Goal: Transaction & Acquisition: Download file/media

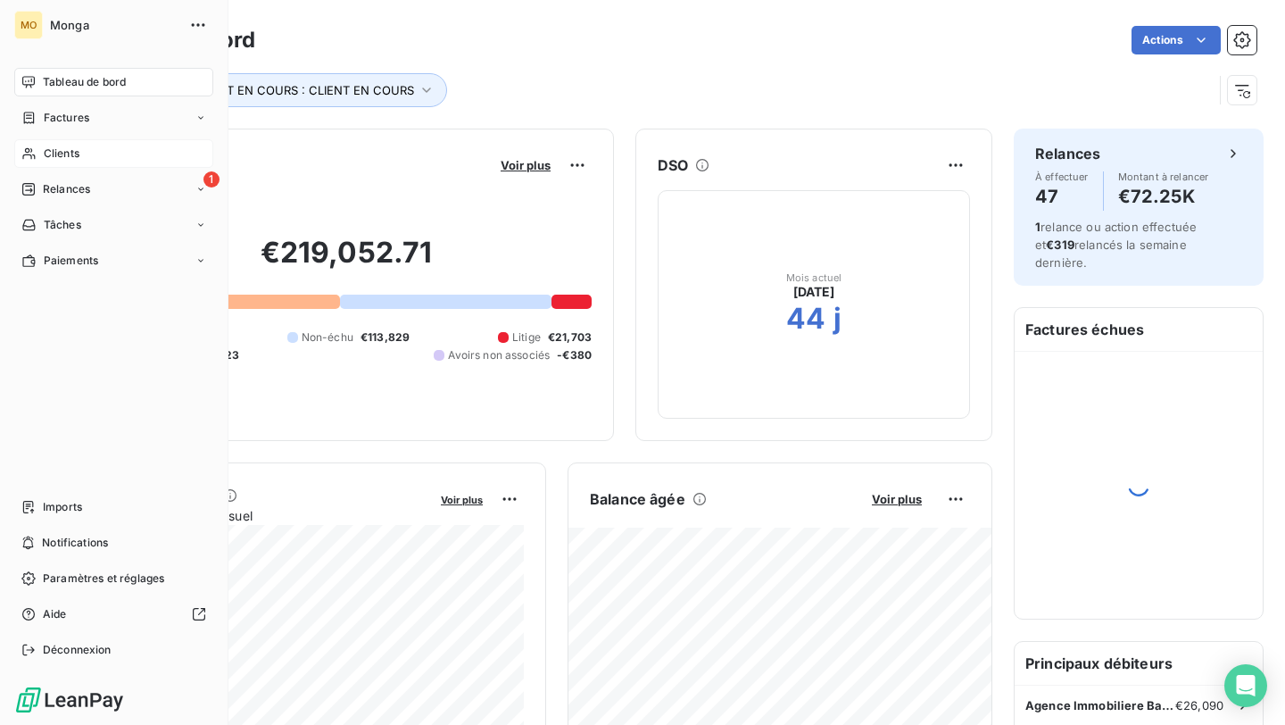
click at [52, 162] on div "Clients" at bounding box center [113, 153] width 199 height 29
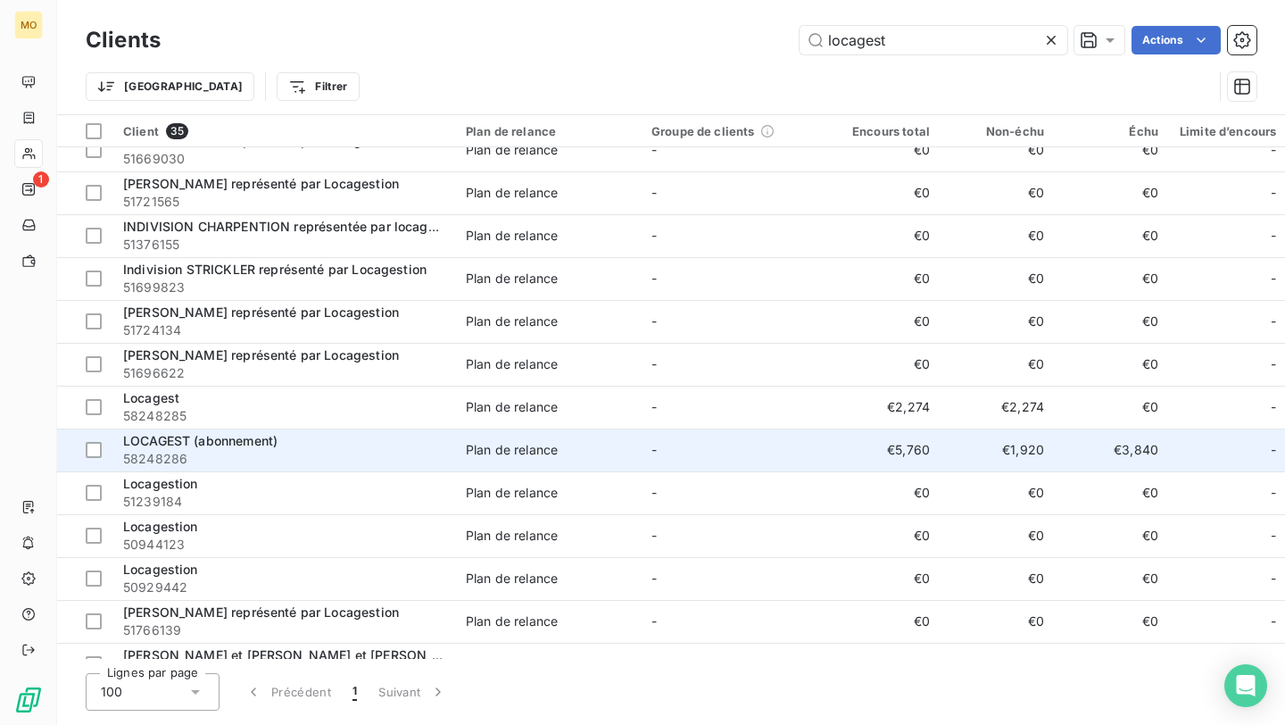
scroll to position [22, 0]
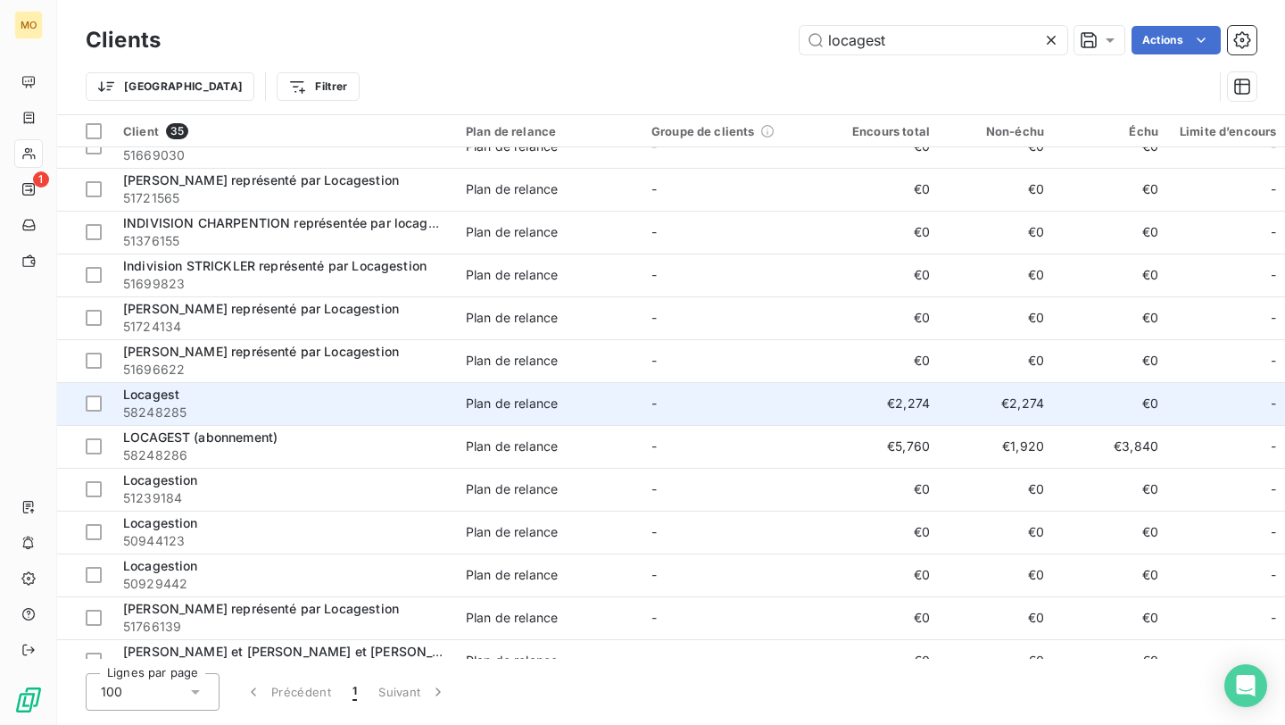
type input "locagest"
click at [330, 407] on span "58248285" at bounding box center [283, 412] width 321 height 18
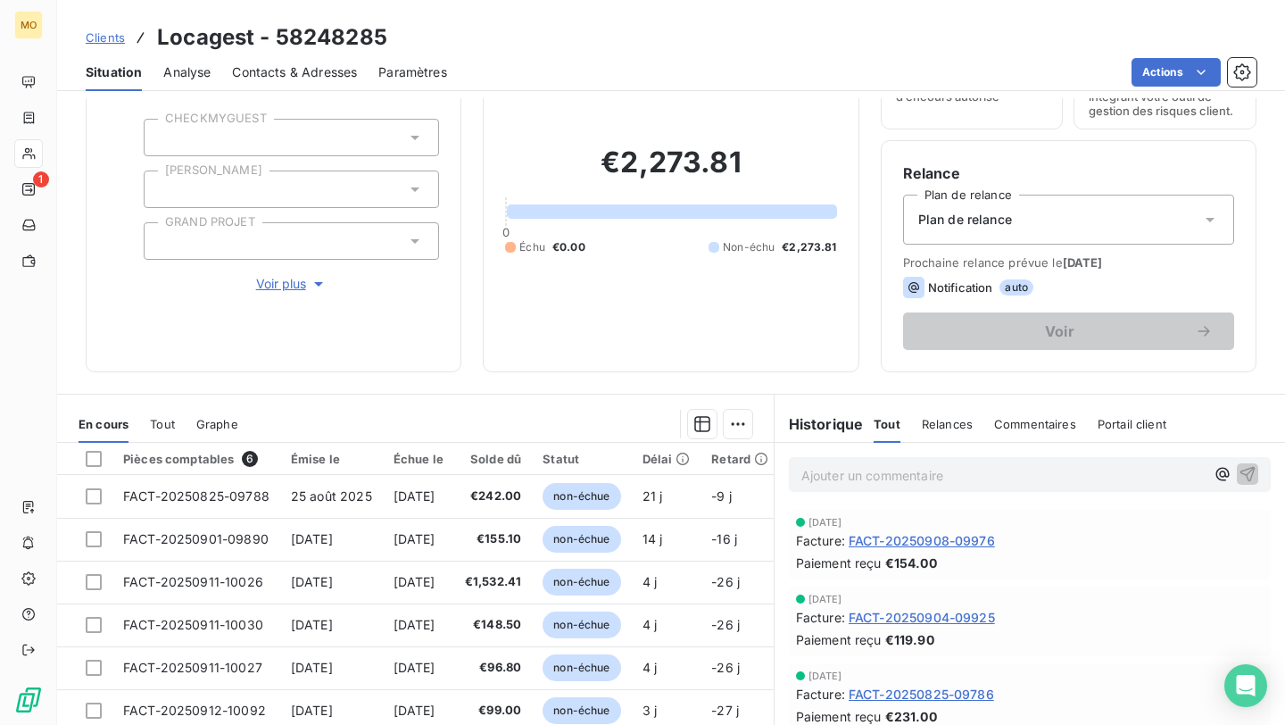
scroll to position [118, 0]
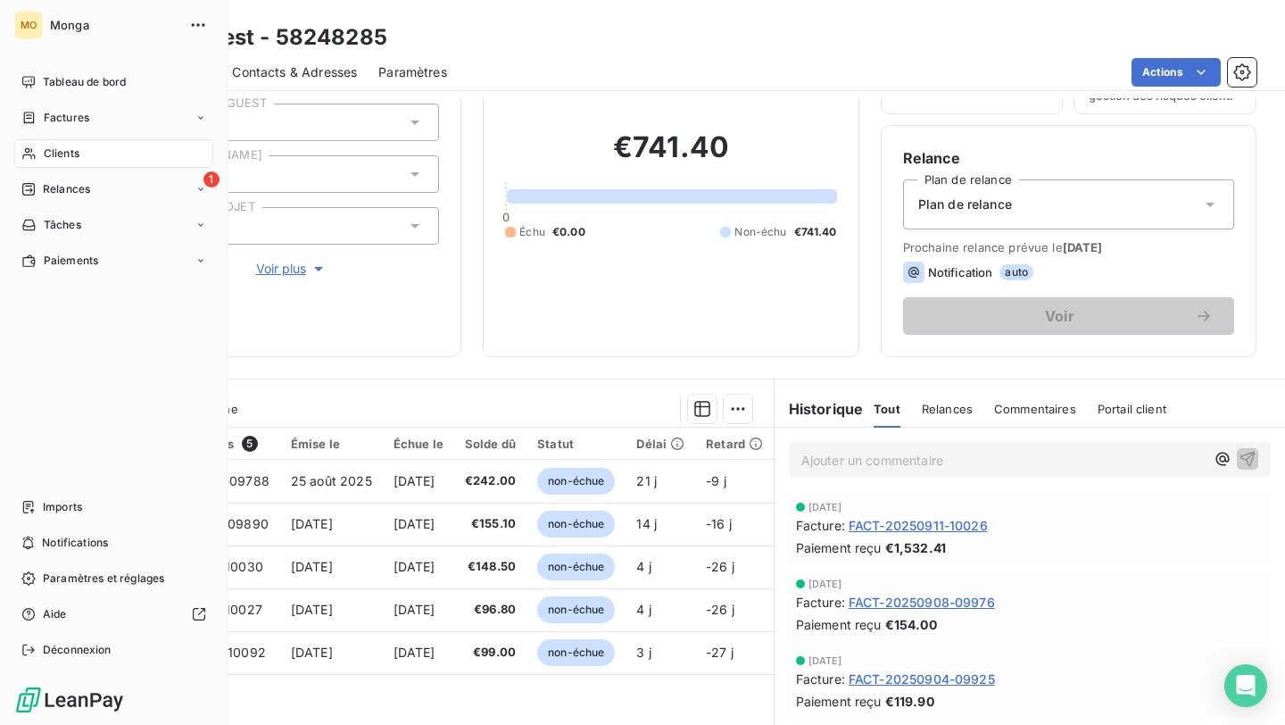
click at [27, 150] on icon at bounding box center [28, 153] width 15 height 14
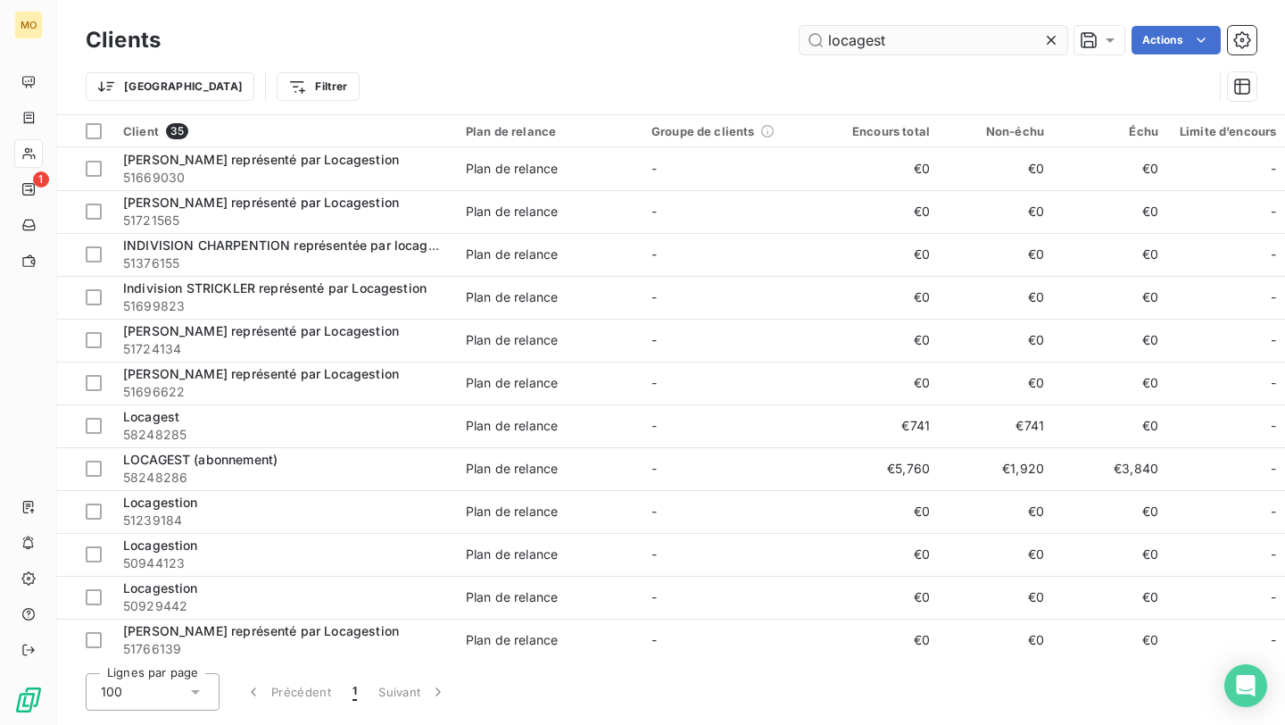
click at [886, 37] on input "locagest" at bounding box center [934, 40] width 268 height 29
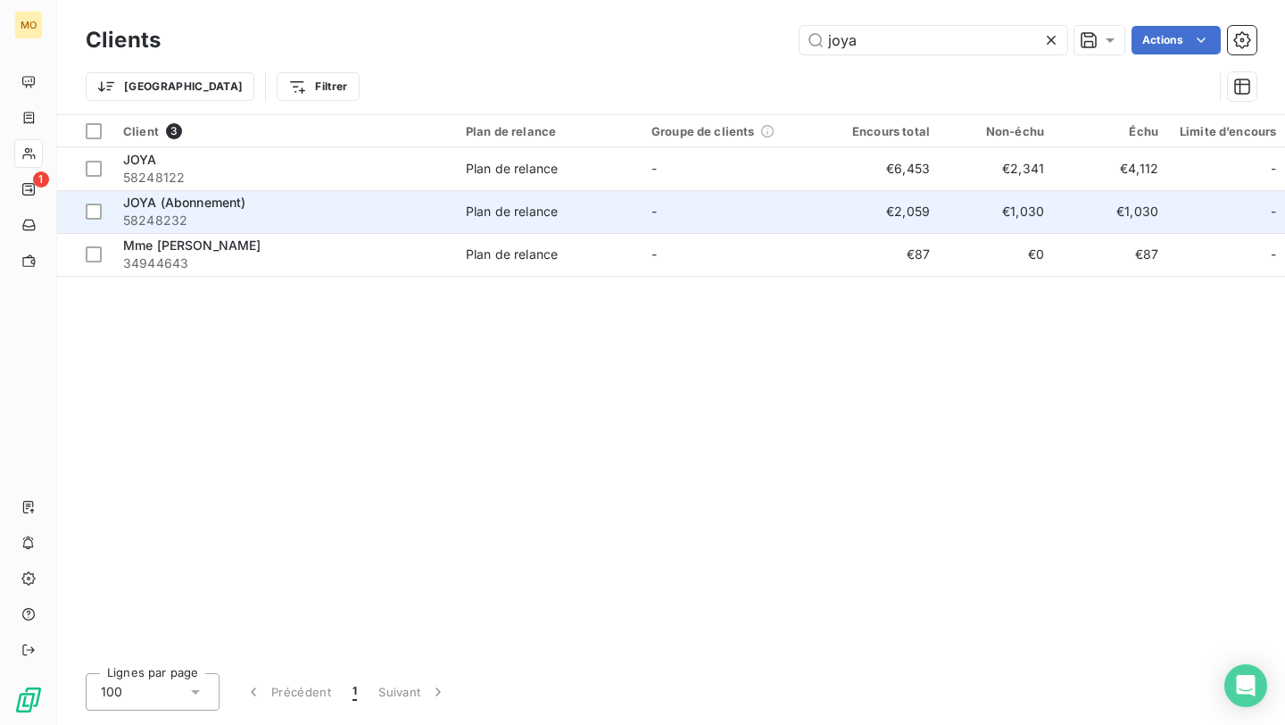
type input "joya"
click at [329, 212] on span "58248232" at bounding box center [283, 221] width 321 height 18
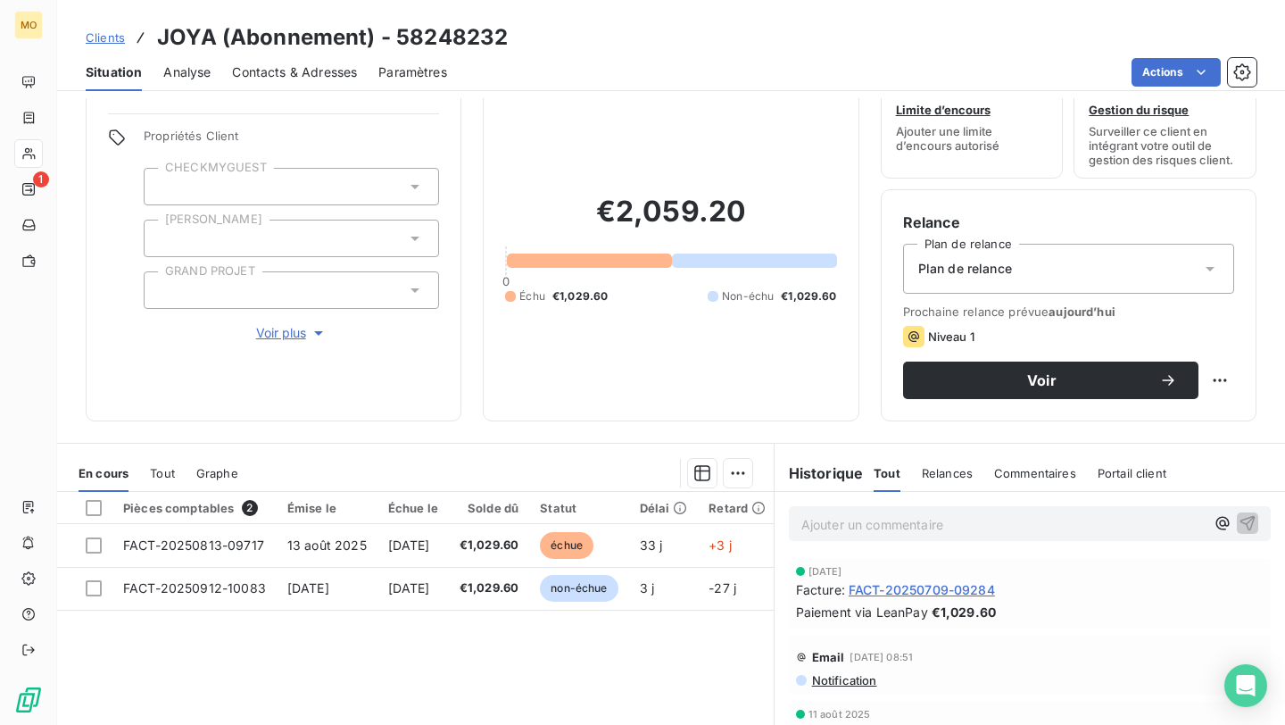
scroll to position [55, 0]
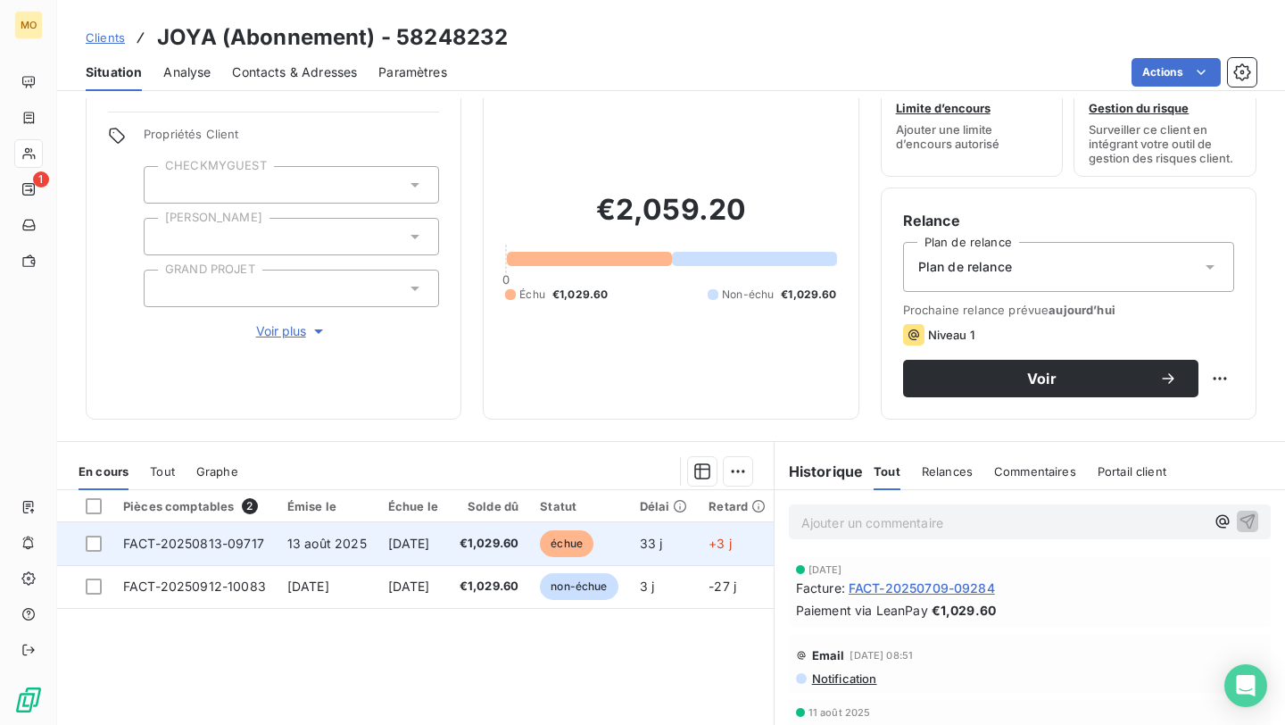
click at [271, 533] on td "FACT-20250813-09717" at bounding box center [194, 543] width 164 height 43
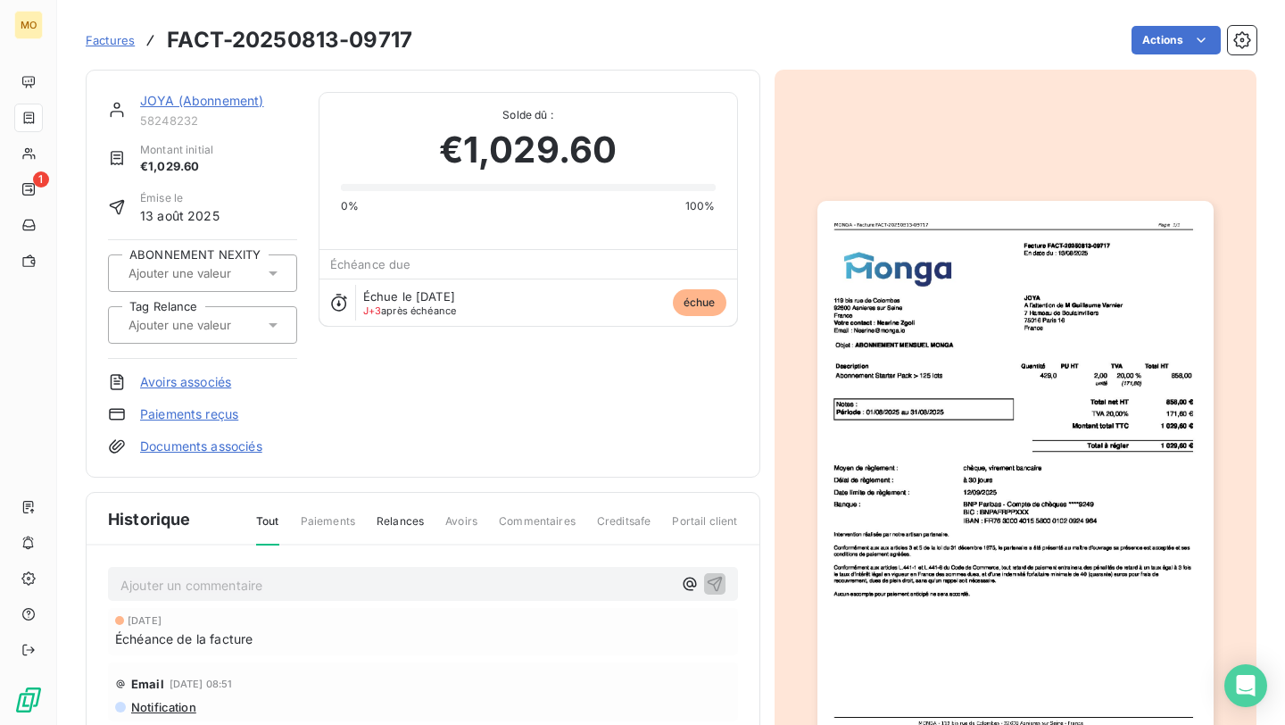
click at [989, 279] on img "button" at bounding box center [1015, 481] width 396 height 560
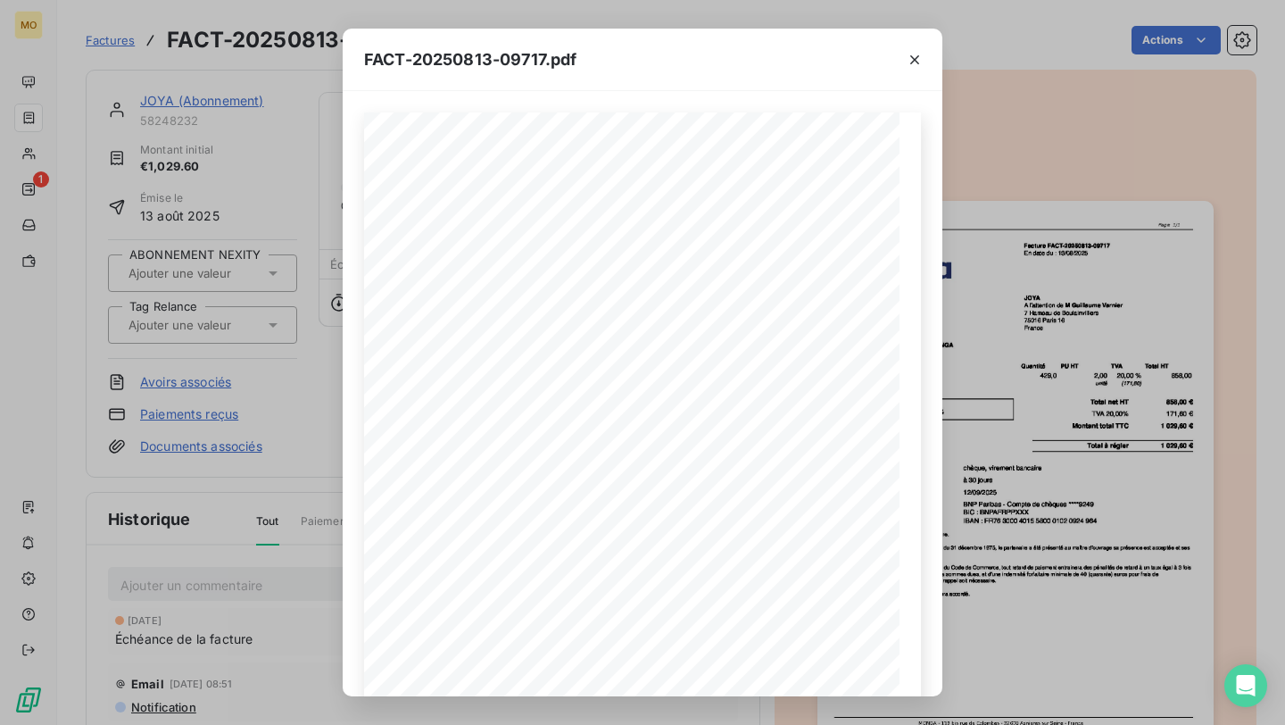
click at [530, 66] on span "FACT-20250813-09717.pdf" at bounding box center [470, 59] width 212 height 24
copy span "09717"
click at [918, 59] on icon "button" at bounding box center [915, 60] width 18 height 18
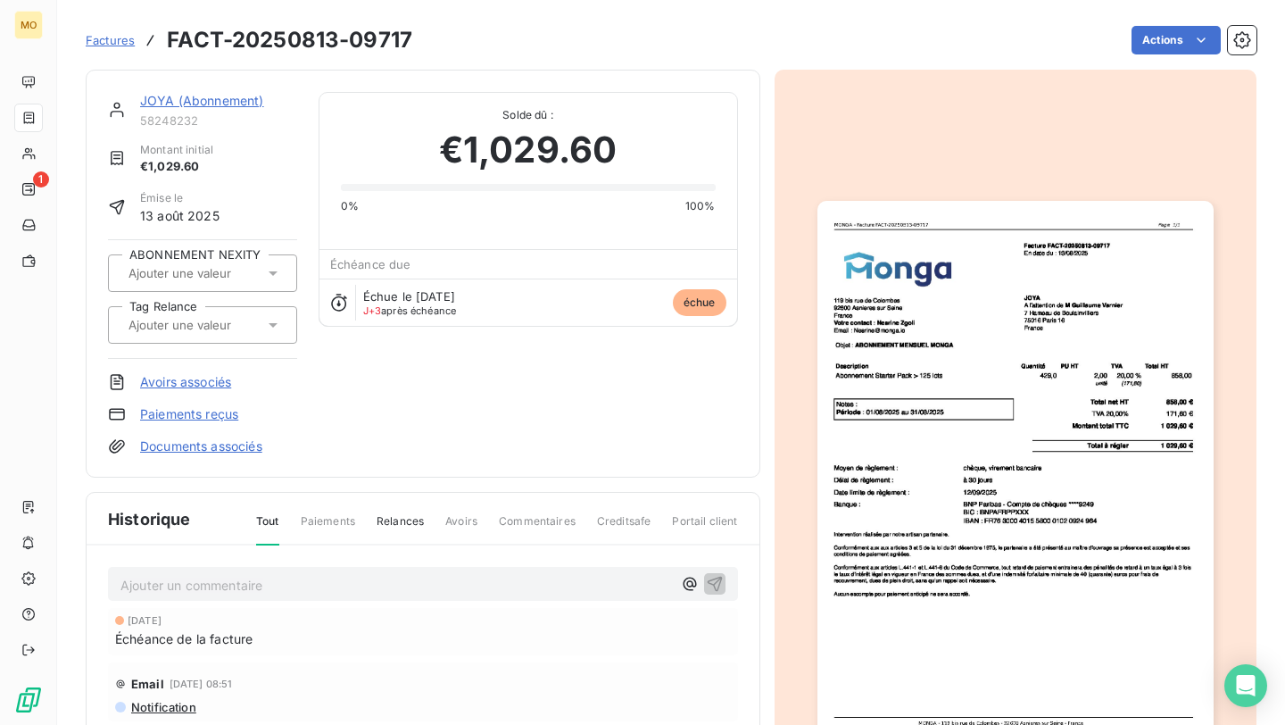
click at [179, 105] on link "JOYA (Abonnement)" at bounding box center [202, 100] width 124 height 15
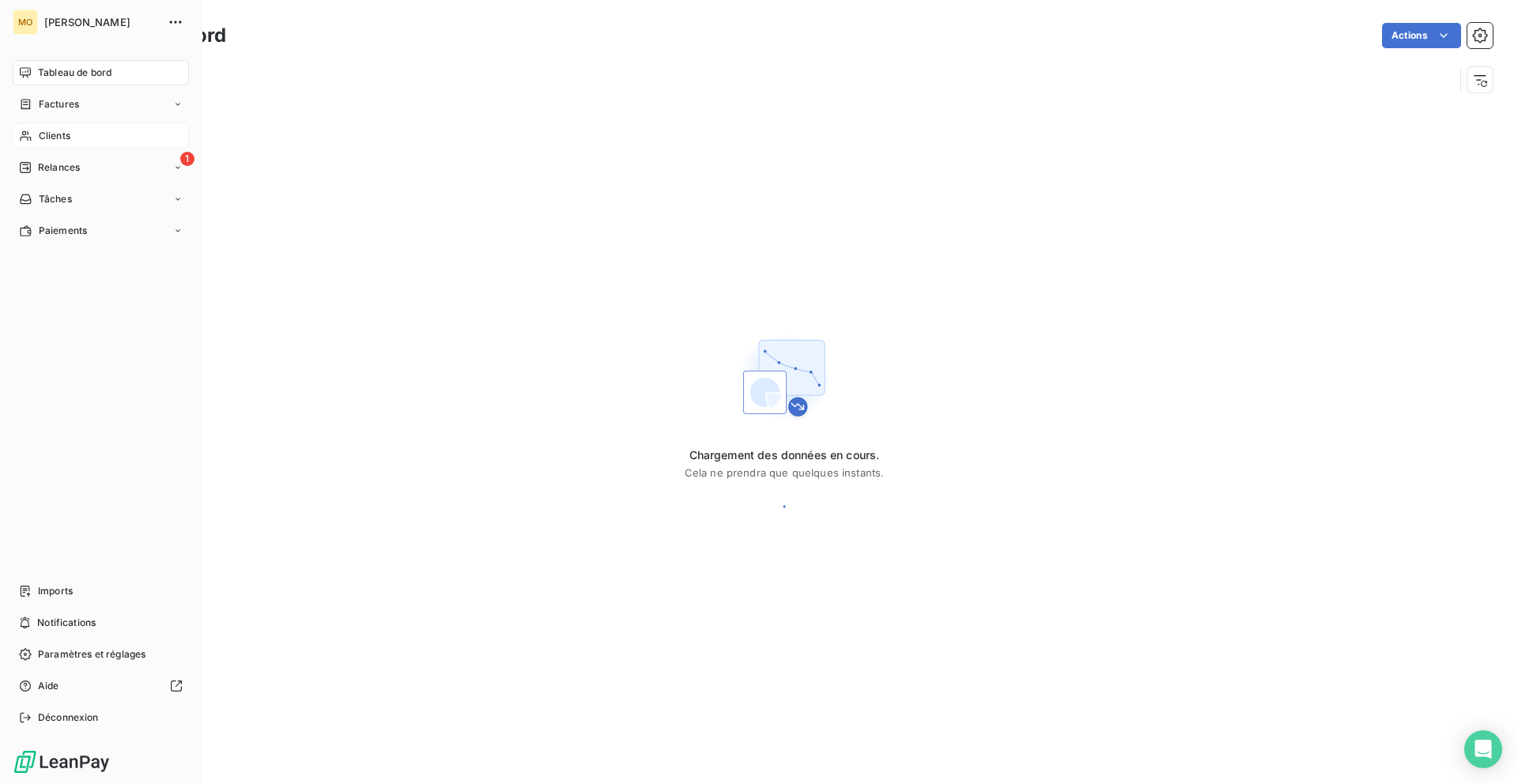
click at [22, 138] on icon at bounding box center [25, 136] width 13 height 12
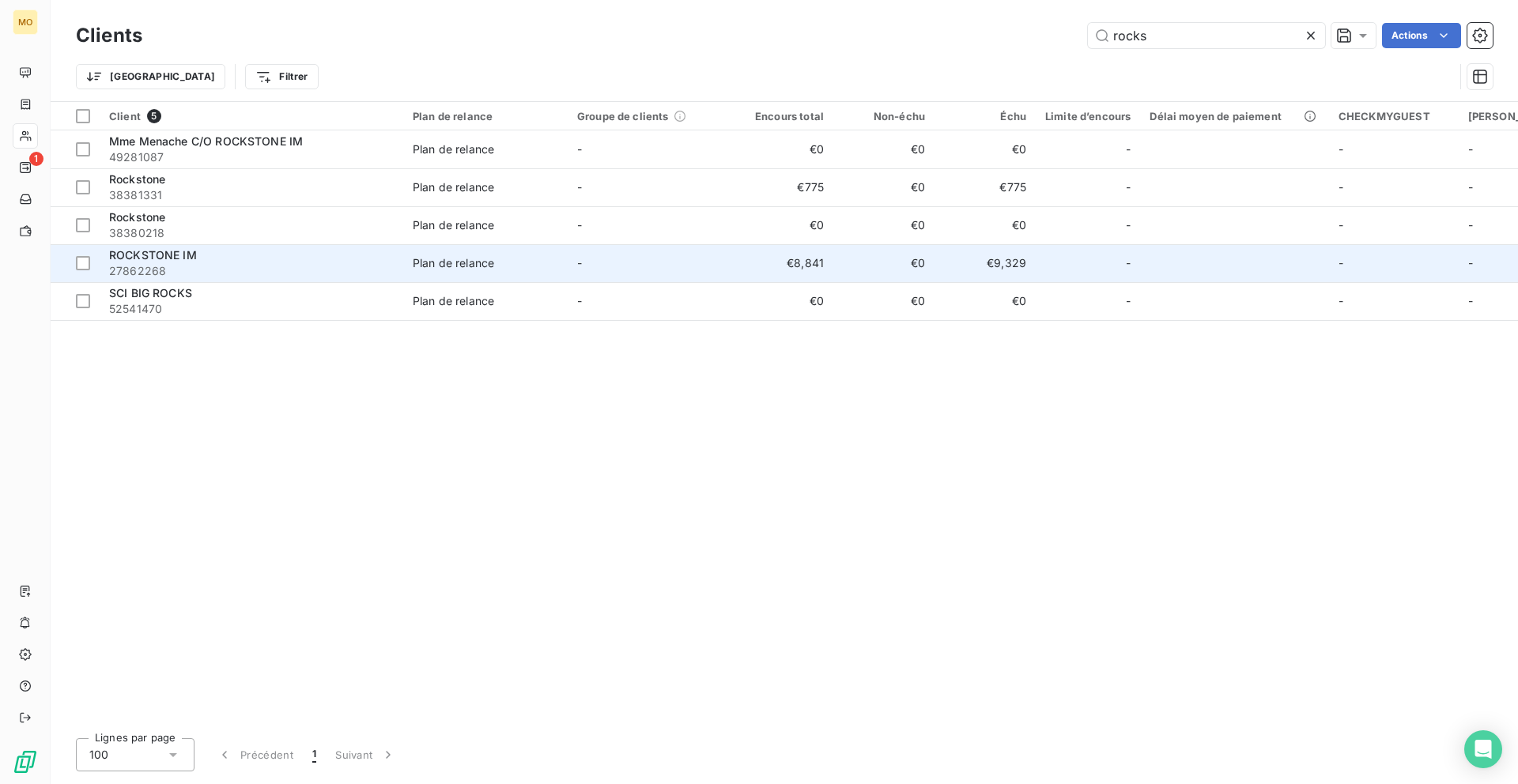
type input "rocks"
click at [235, 259] on div "ROCKSTONE IM" at bounding box center [251, 255] width 284 height 16
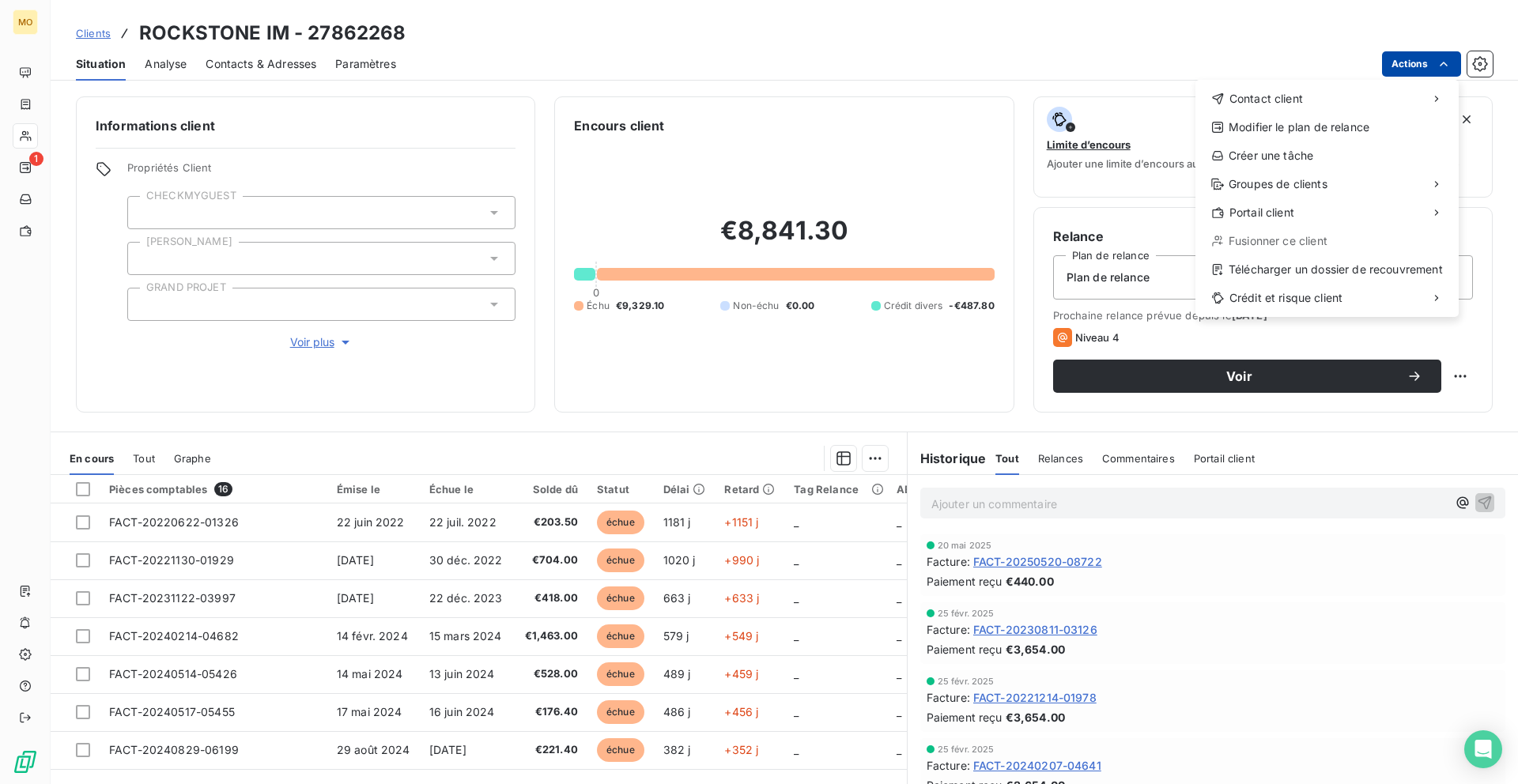
click at [1404, 59] on html "MO 1 Clients ROCKSTONE IM - 27862268 Situation Analyse Contacts & Adresses Para…" at bounding box center [759, 392] width 1518 height 784
click at [1229, 268] on div "Télécharger un dossier de recouvrement" at bounding box center [1327, 269] width 251 height 26
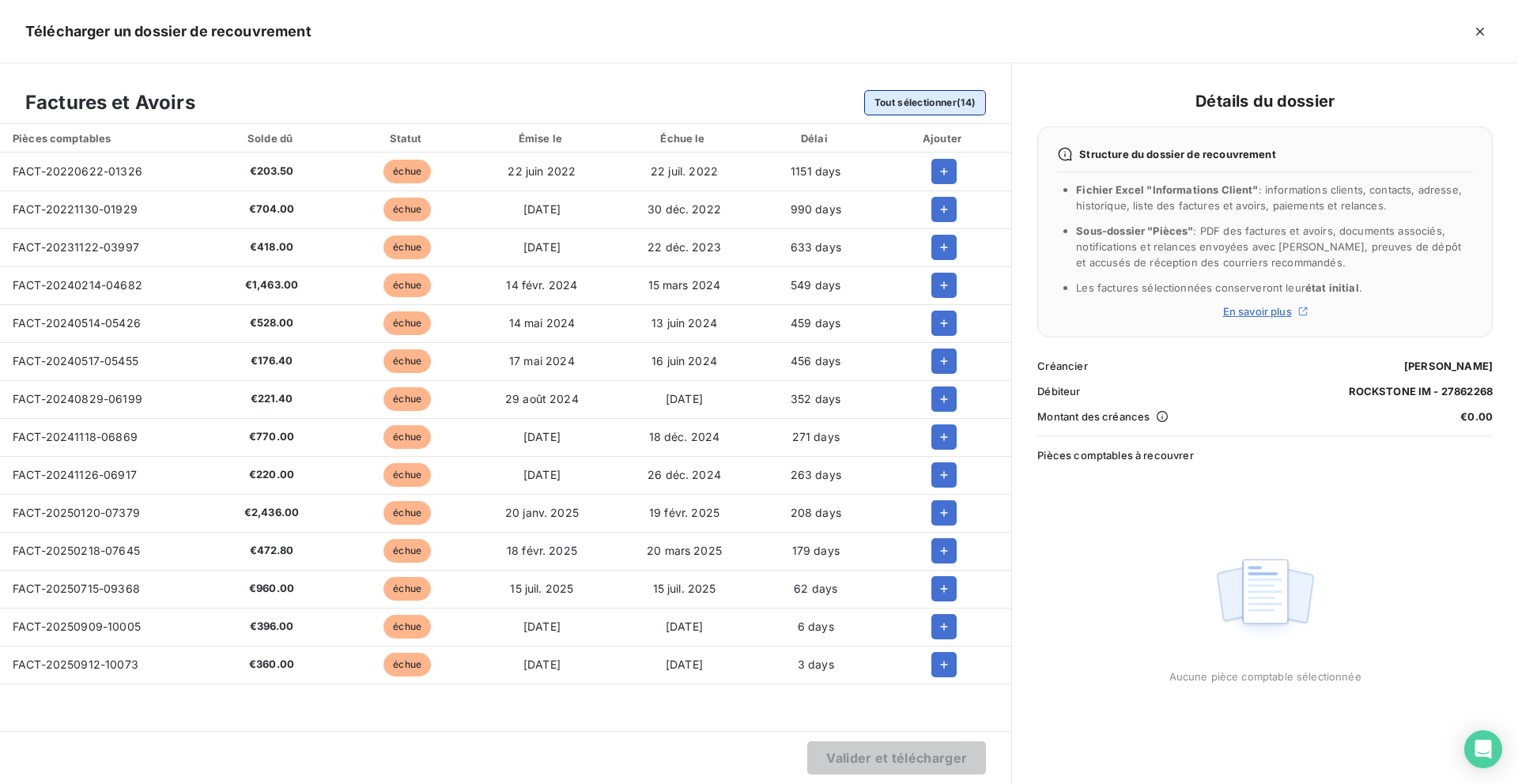
click at [896, 113] on button "Tout sélectionner (14)" at bounding box center [925, 103] width 122 height 26
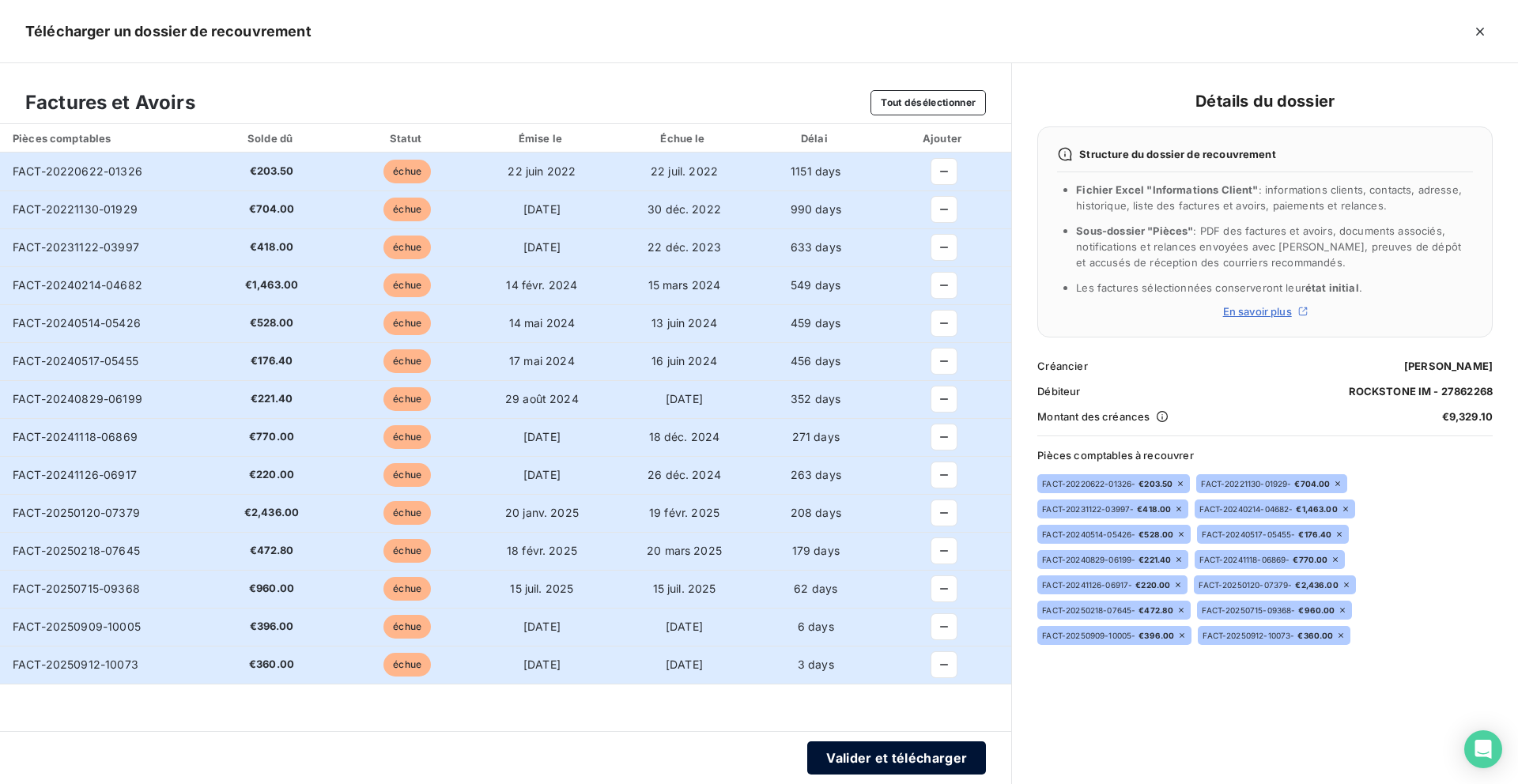
click at [854, 759] on button "Valider et télécharger" at bounding box center [897, 757] width 179 height 33
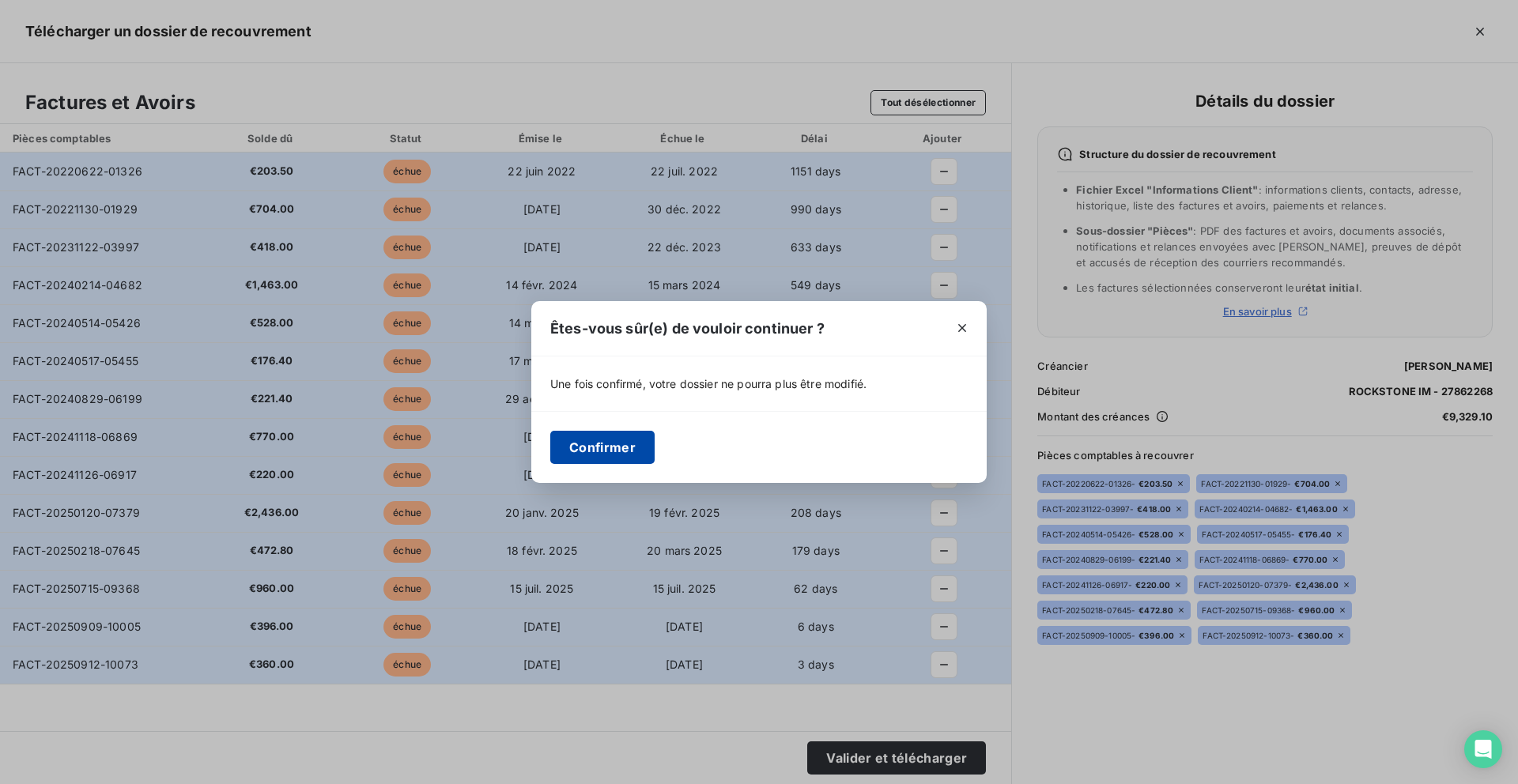
click at [595, 460] on button "Confirmer" at bounding box center [603, 446] width 105 height 33
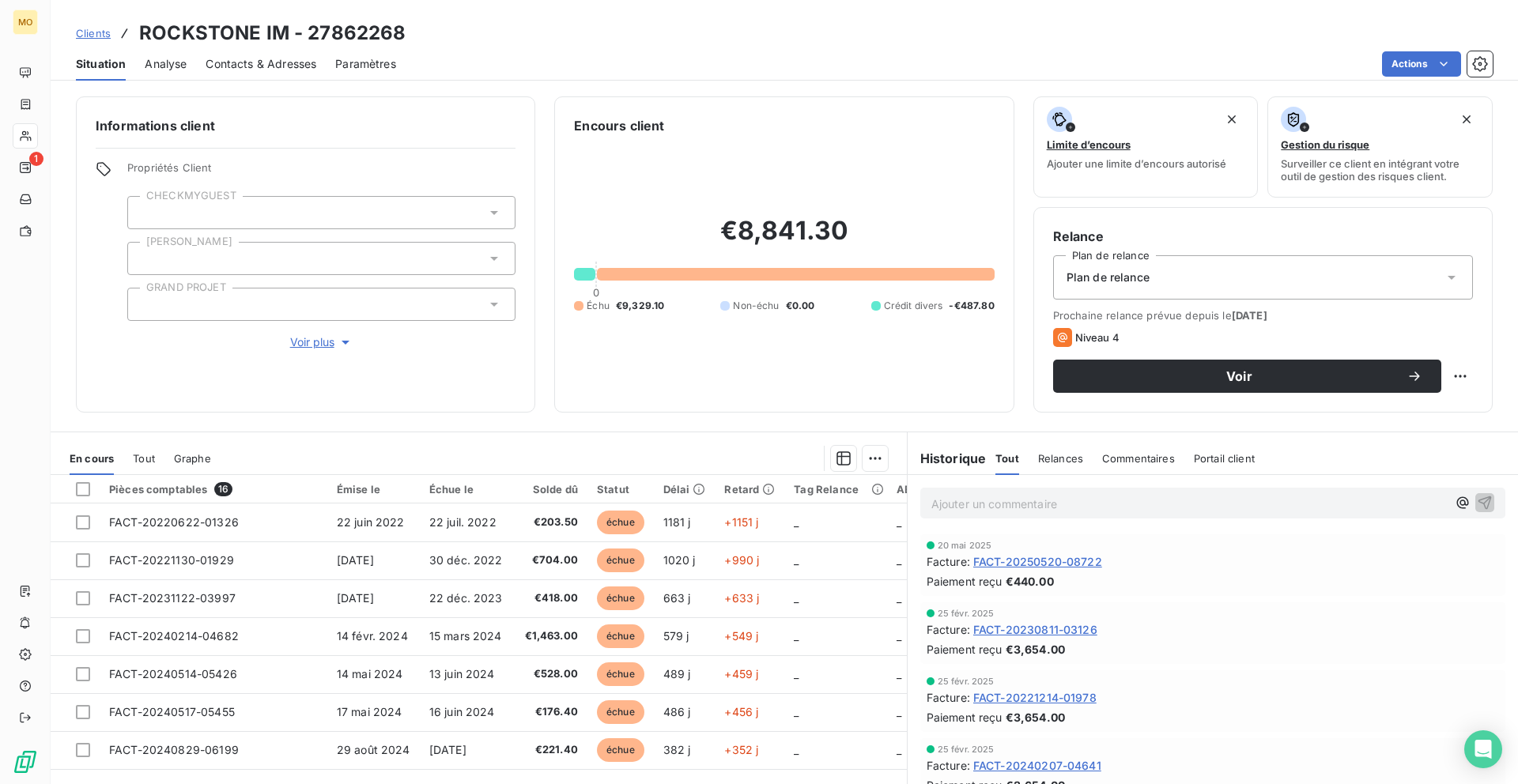
click at [93, 35] on span "Clients" at bounding box center [93, 33] width 35 height 12
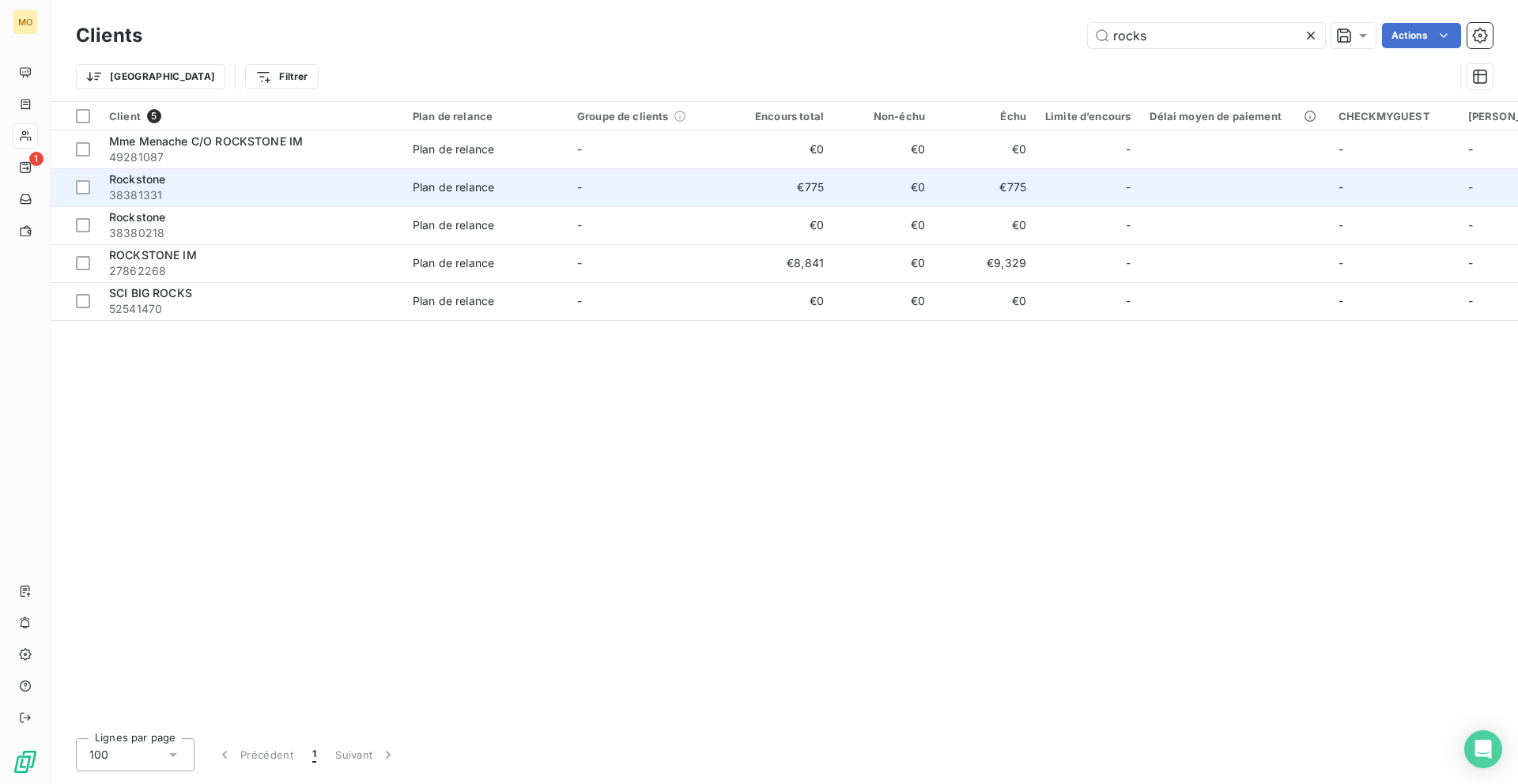
click at [521, 198] on td "Plan de relance" at bounding box center [486, 187] width 165 height 38
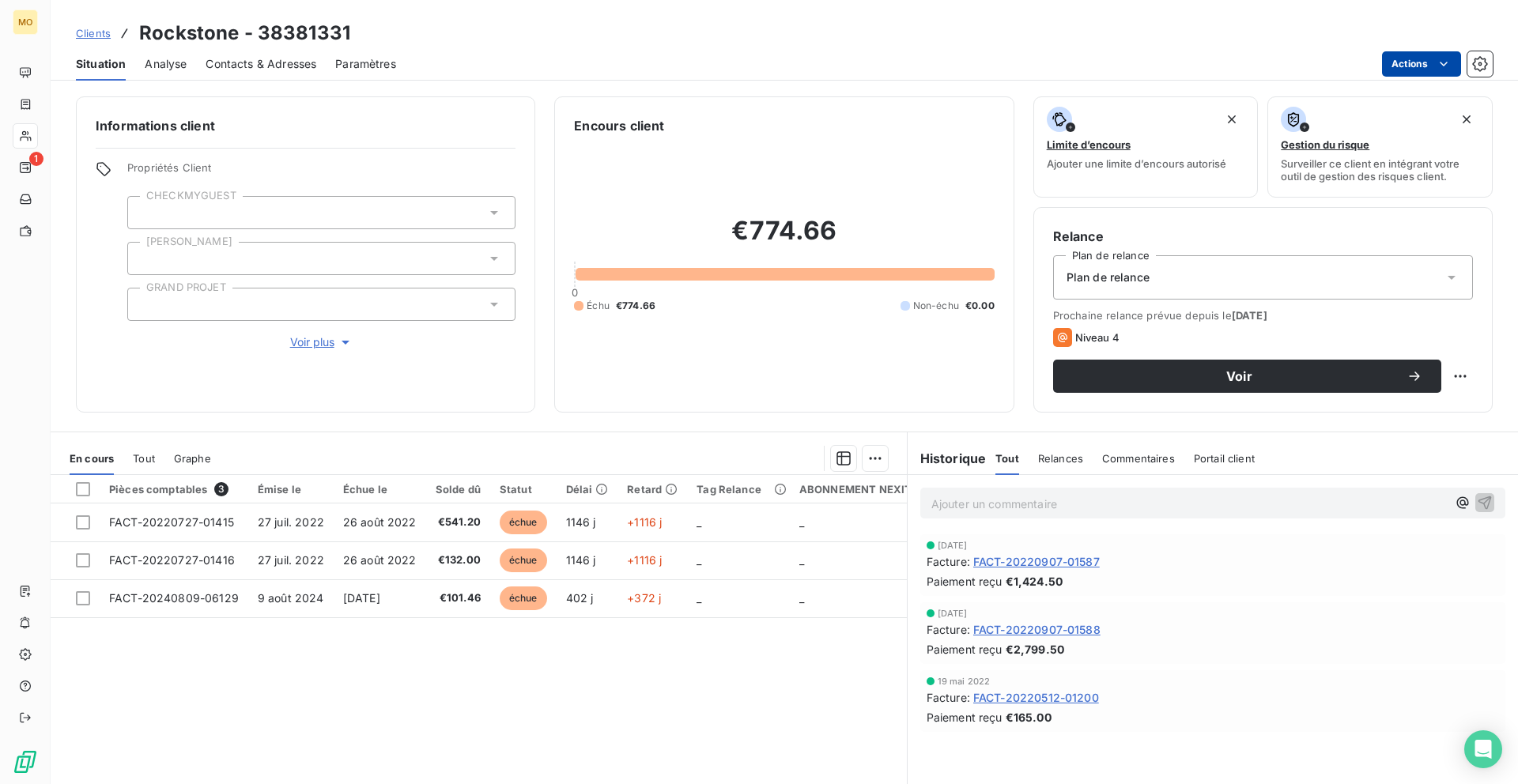
click at [1408, 70] on html "MO 1 Clients Rockstone - 38381331 Situation Analyse Contacts & Adresses Paramèt…" at bounding box center [759, 392] width 1518 height 784
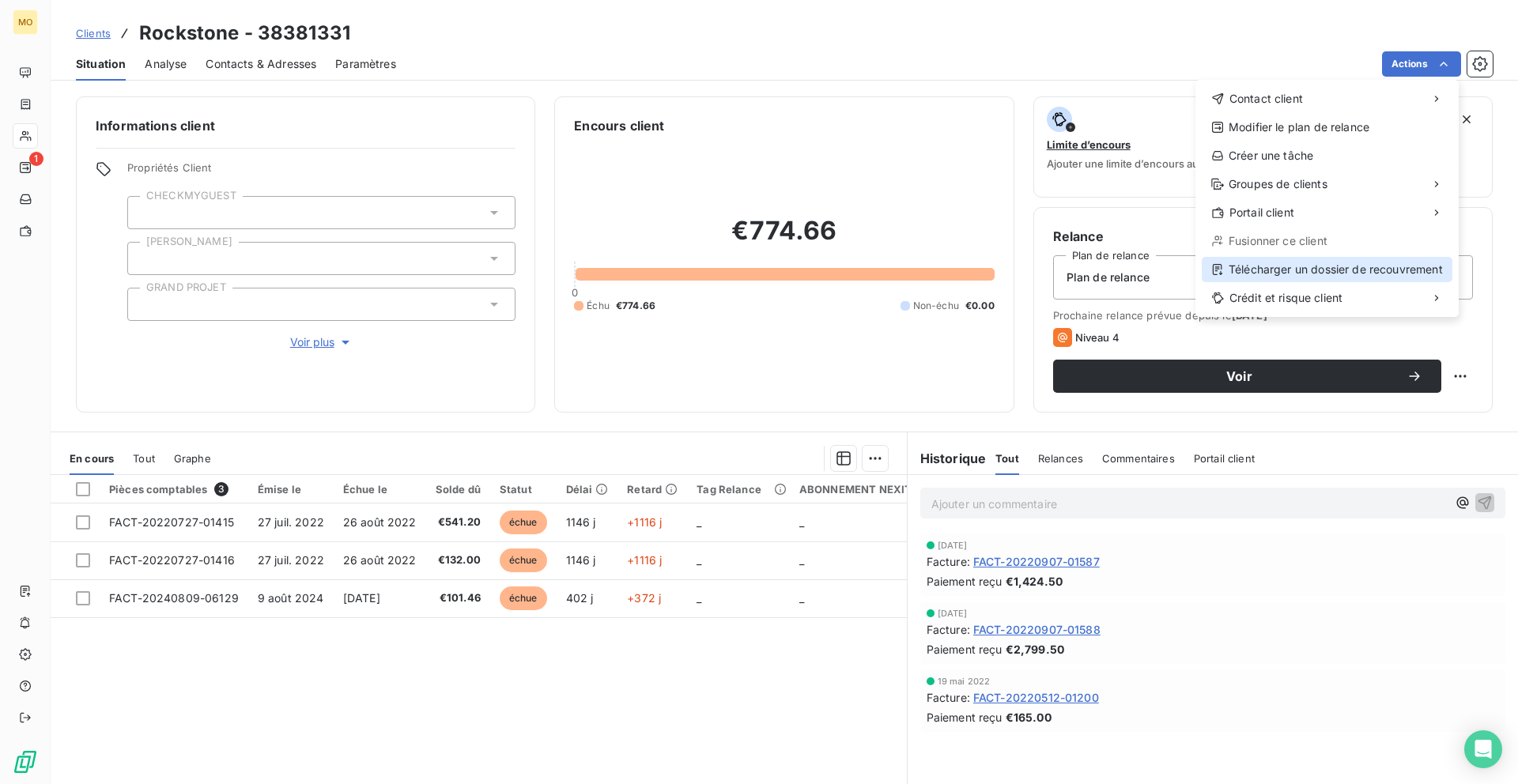
click at [1261, 273] on div "Télécharger un dossier de recouvrement" at bounding box center [1327, 269] width 251 height 26
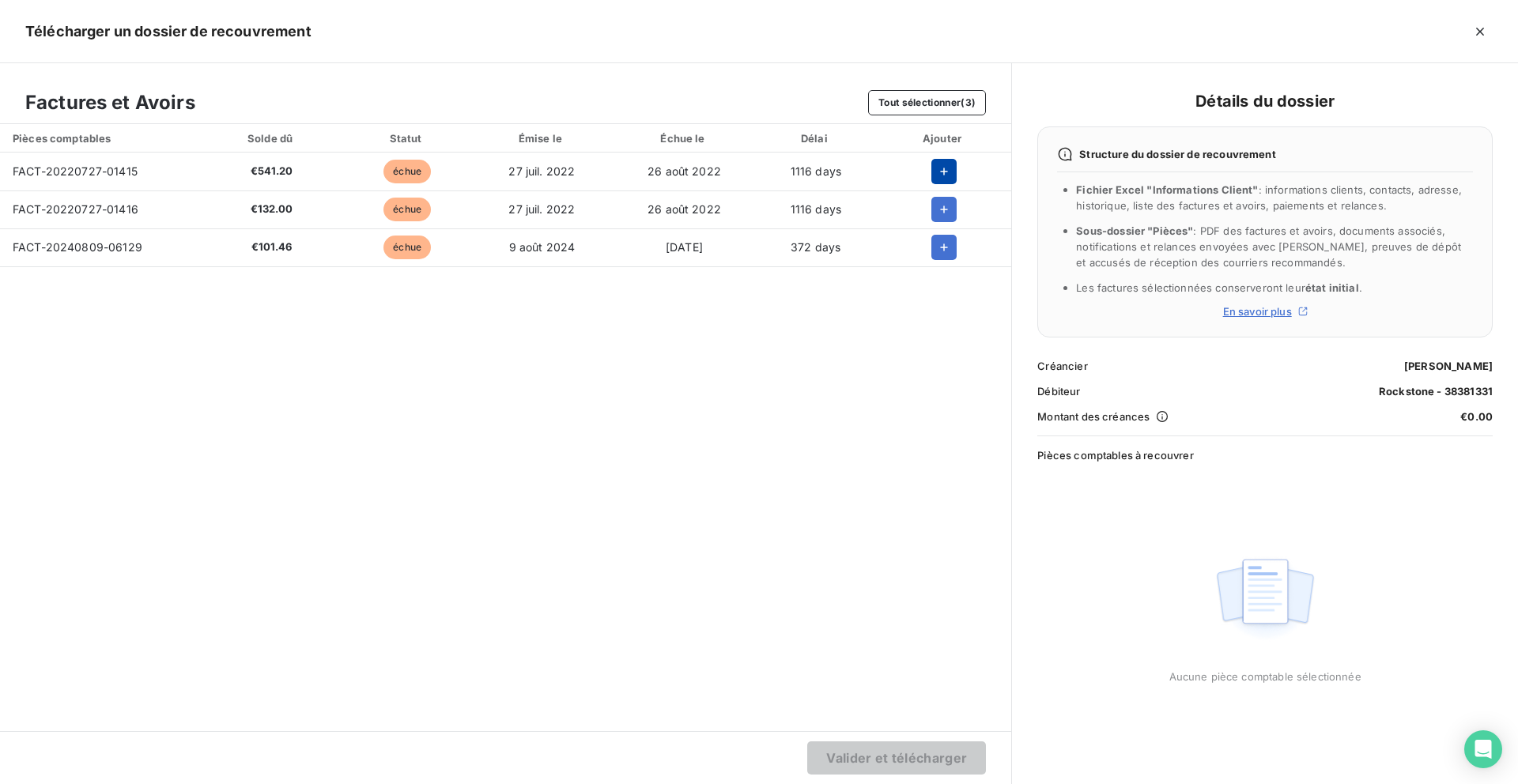
click at [951, 173] on icon "button" at bounding box center [945, 172] width 16 height 16
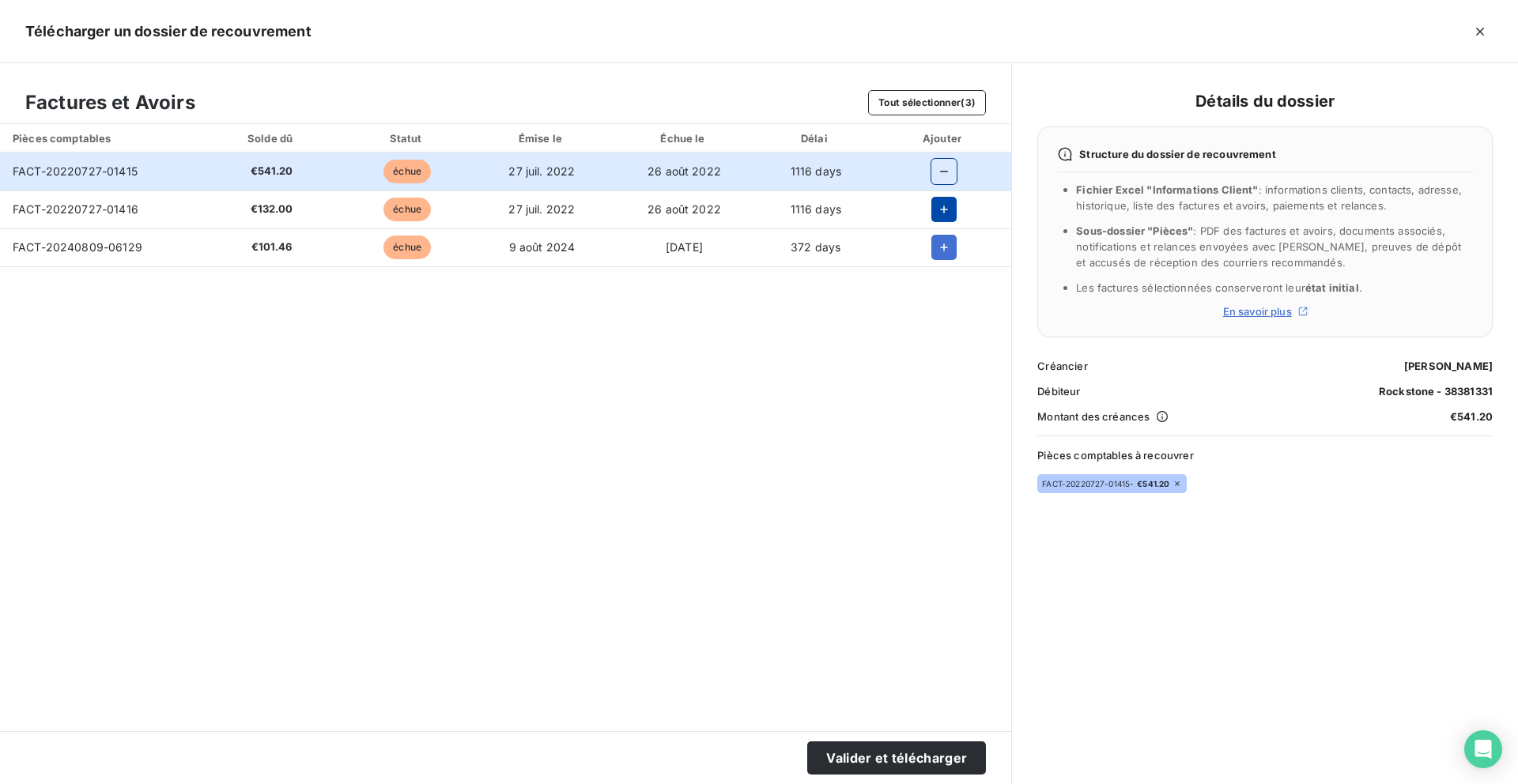
click at [949, 208] on icon "button" at bounding box center [945, 210] width 16 height 16
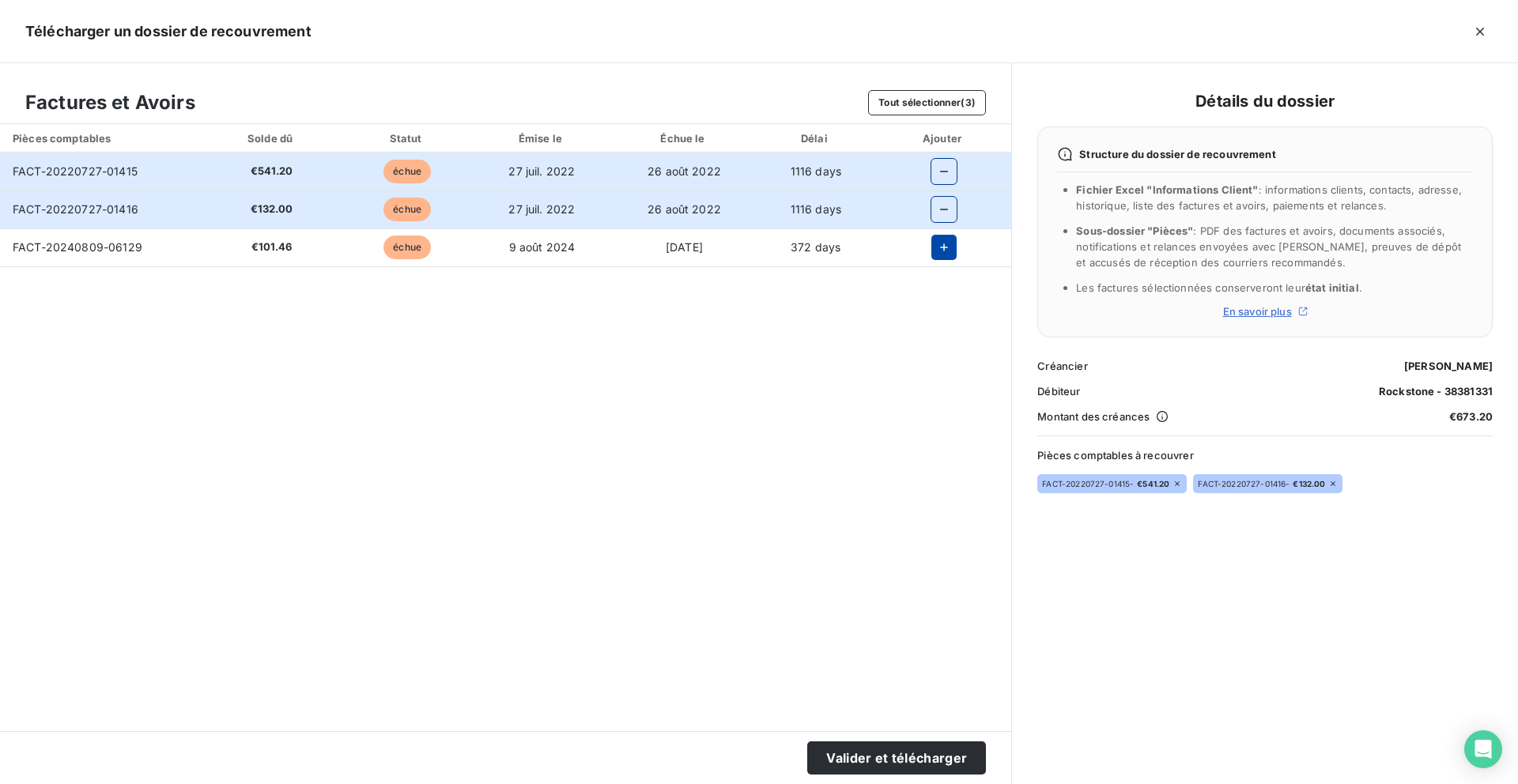
click at [945, 253] on icon "button" at bounding box center [945, 247] width 16 height 16
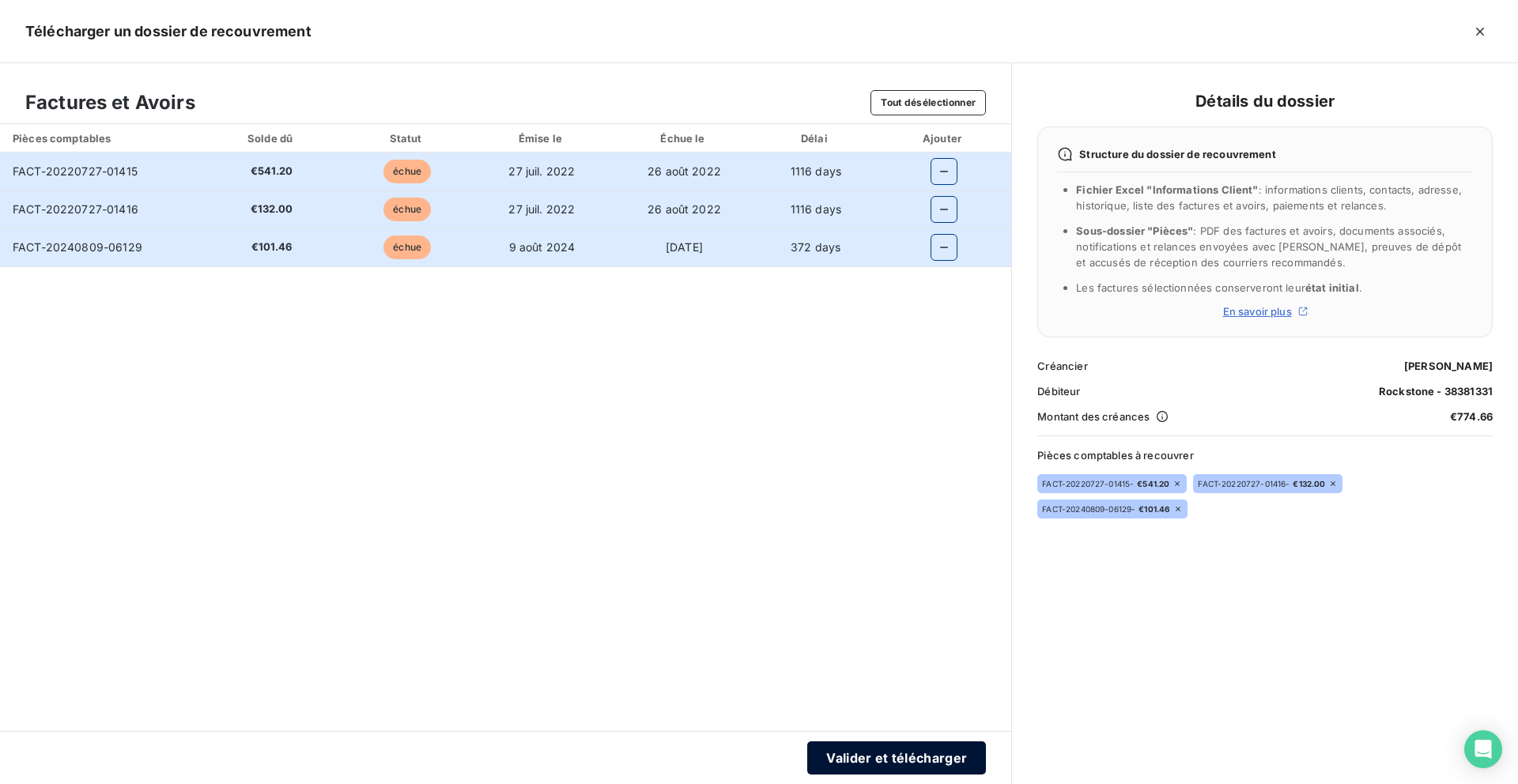
click at [836, 757] on button "Valider et télécharger" at bounding box center [897, 757] width 179 height 33
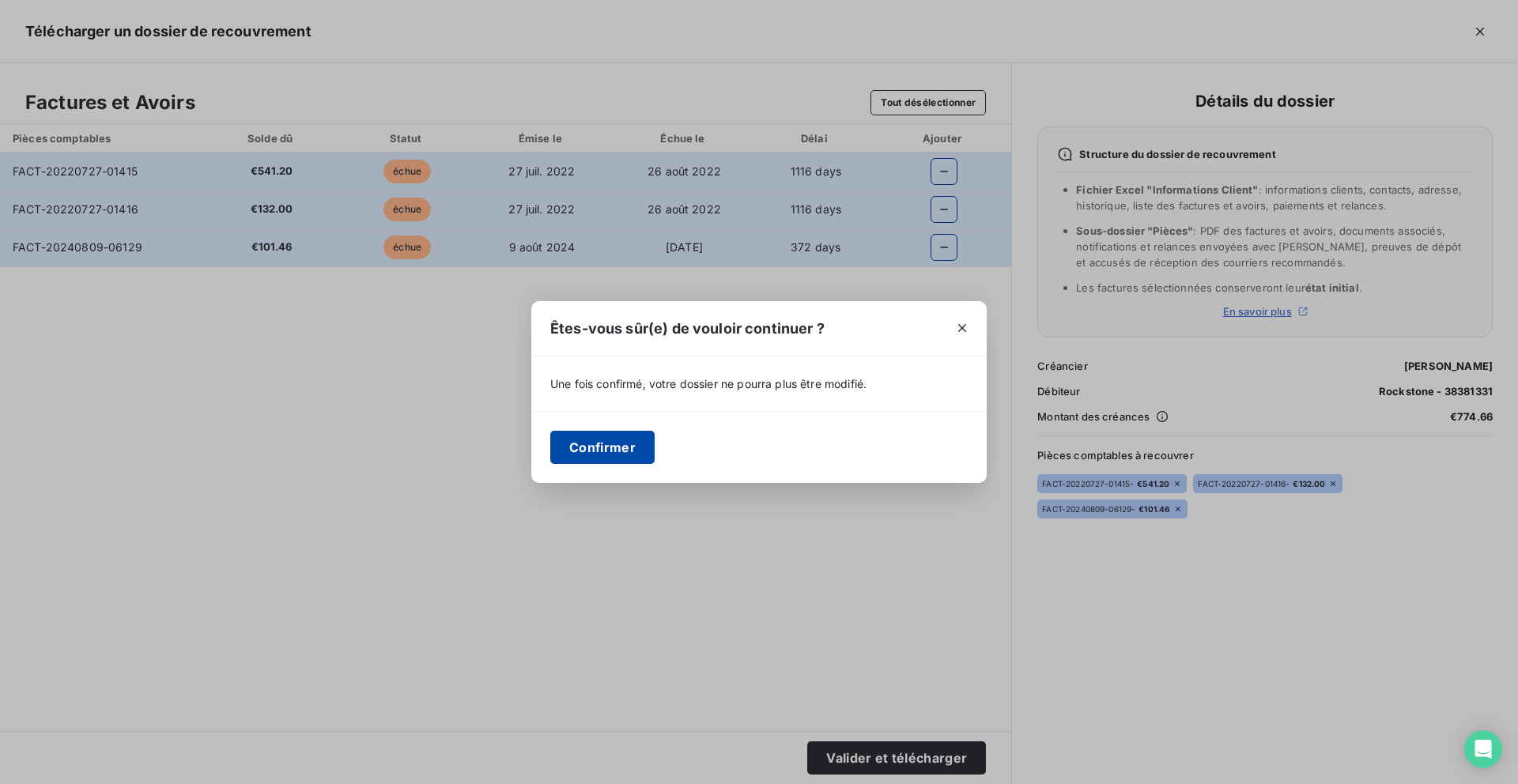
click at [606, 452] on button "Confirmer" at bounding box center [603, 446] width 105 height 33
